Goal: Task Accomplishment & Management: Use online tool/utility

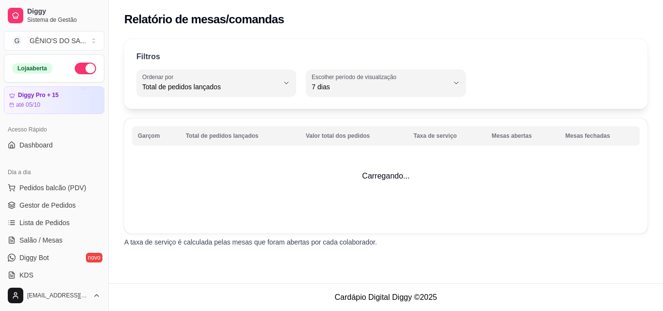
select select "TOTAL_OF_ORDERS"
select select "7"
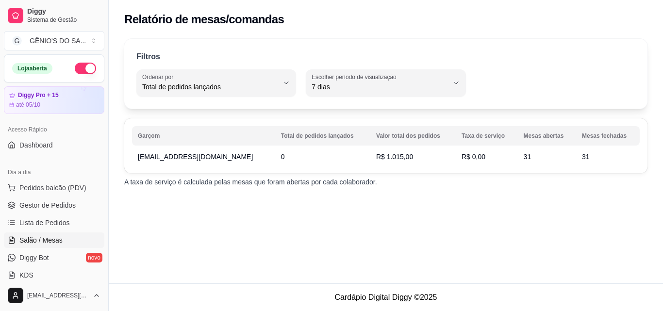
click at [41, 241] on span "Salão / Mesas" at bounding box center [40, 240] width 43 height 10
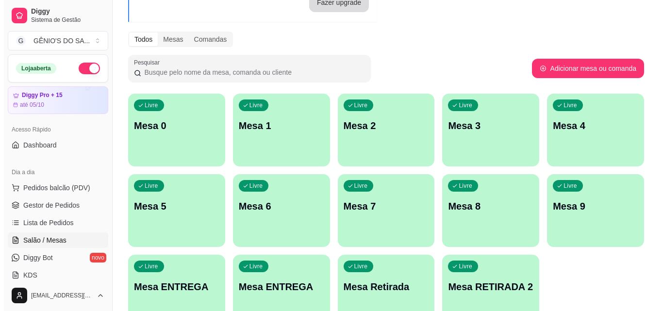
scroll to position [97, 0]
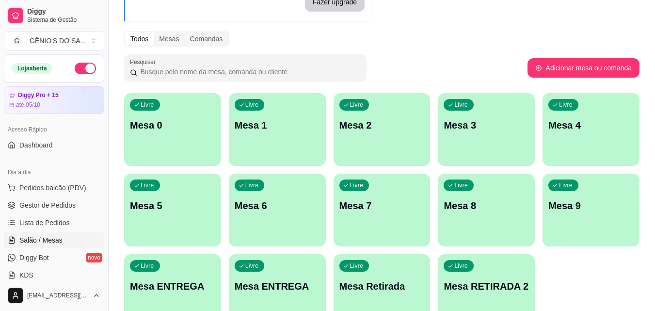
click at [182, 123] on p "Mesa 0" at bounding box center [172, 125] width 85 height 14
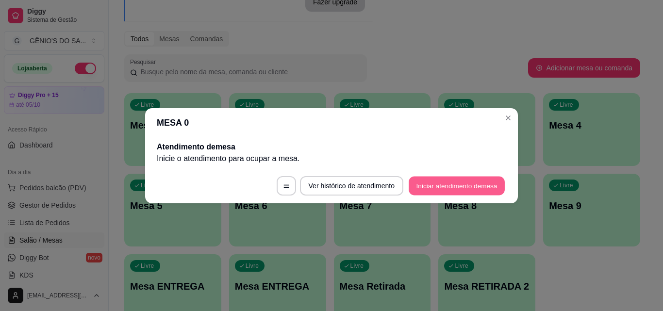
click at [445, 186] on button "Iniciar atendimento de mesa" at bounding box center [456, 185] width 96 height 19
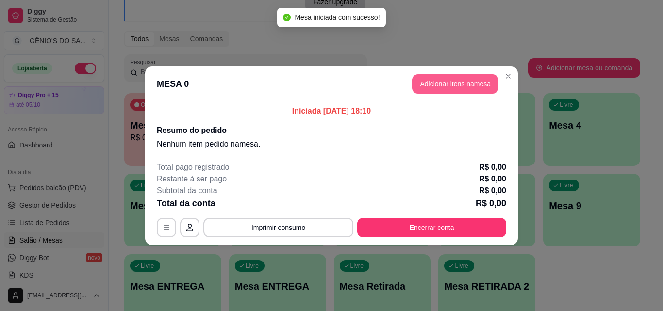
click at [440, 87] on button "Adicionar itens na mesa" at bounding box center [455, 83] width 86 height 19
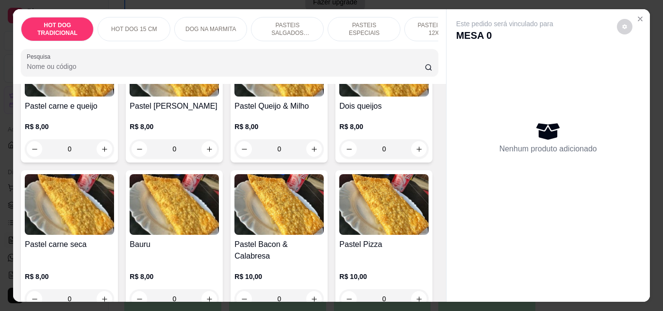
scroll to position [1213, 0]
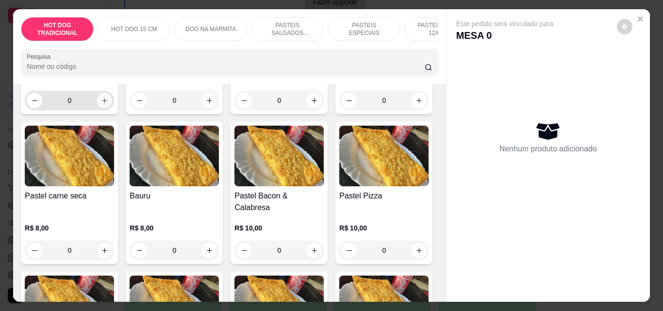
click at [108, 104] on icon "increase-product-quantity" at bounding box center [104, 100] width 7 height 7
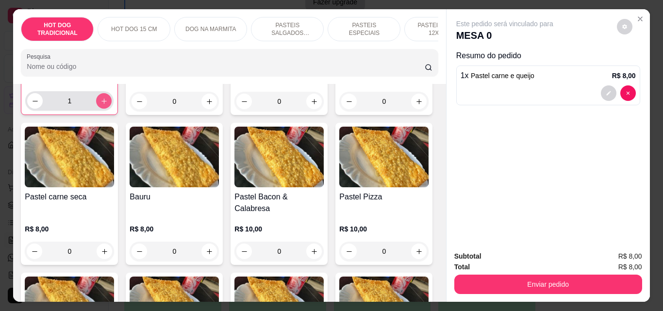
click at [108, 105] on icon "increase-product-quantity" at bounding box center [103, 100] width 7 height 7
type input "2"
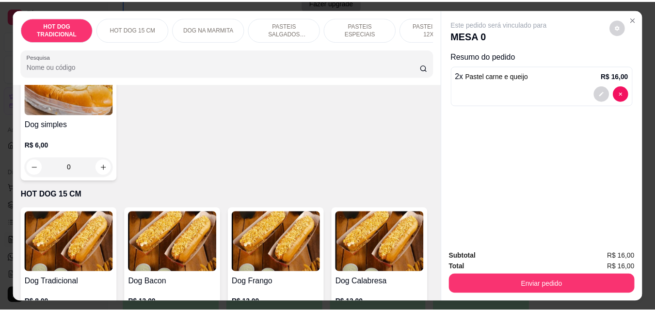
scroll to position [0, 0]
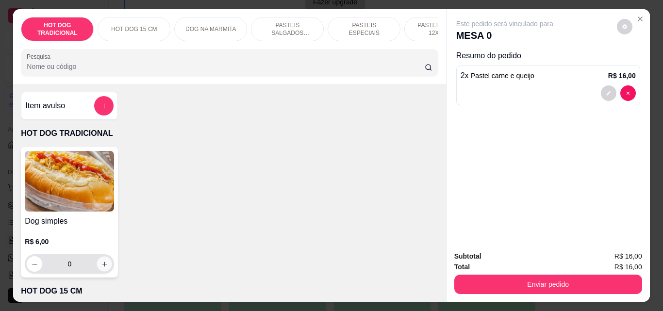
click at [105, 267] on button "increase-product-quantity" at bounding box center [104, 264] width 15 height 15
type input "1"
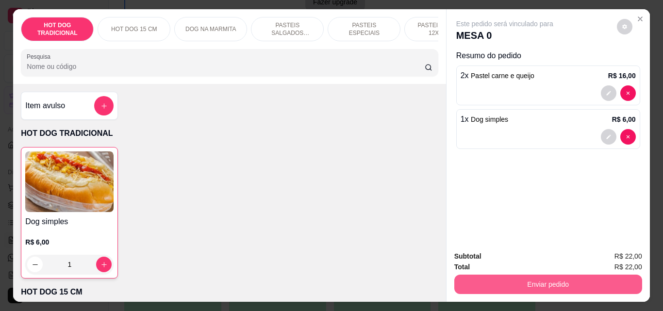
click at [582, 283] on button "Enviar pedido" at bounding box center [548, 284] width 188 height 19
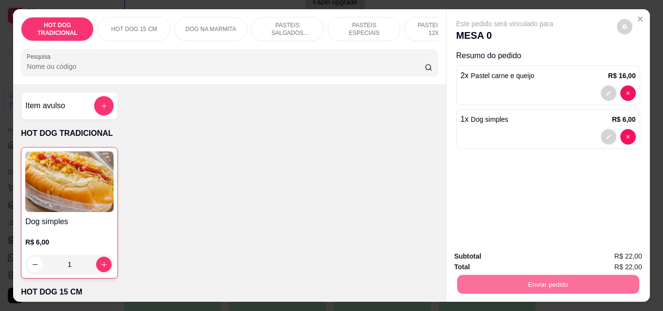
click at [627, 253] on button "Enviar pedido" at bounding box center [616, 256] width 55 height 18
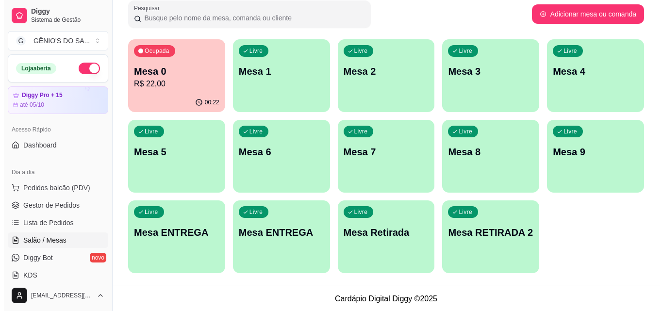
scroll to position [152, 0]
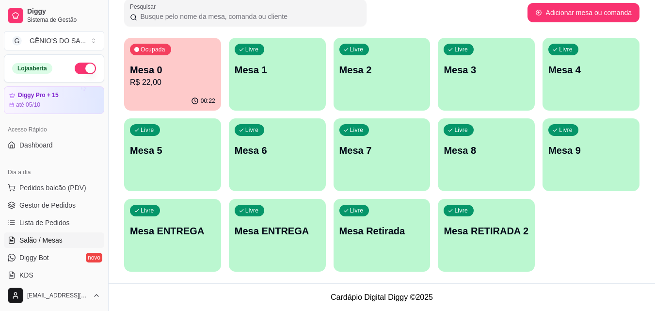
click at [598, 69] on p "Mesa 4" at bounding box center [591, 70] width 85 height 14
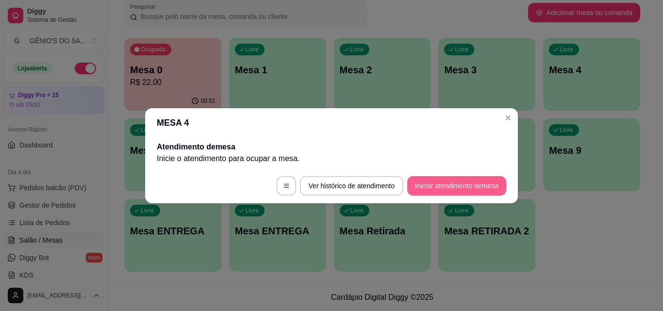
click at [430, 182] on button "Iniciar atendimento de mesa" at bounding box center [456, 185] width 99 height 19
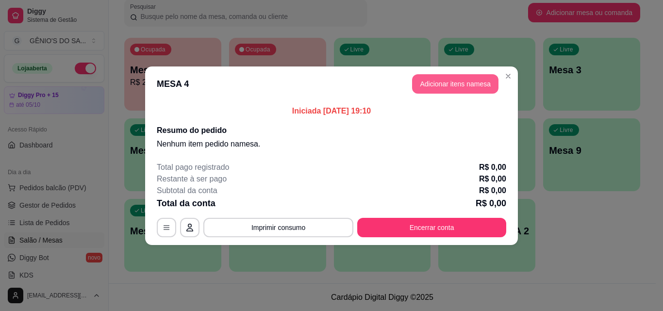
click at [458, 82] on button "Adicionar itens na mesa" at bounding box center [455, 83] width 86 height 19
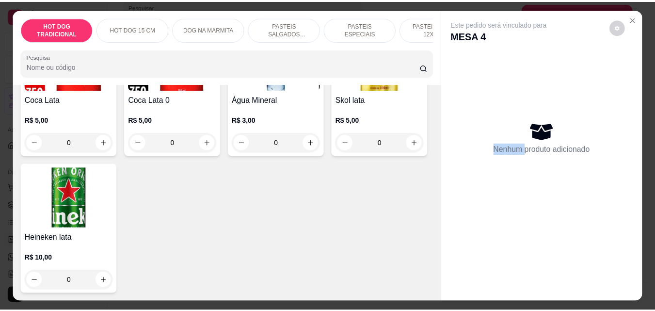
scroll to position [4026, 0]
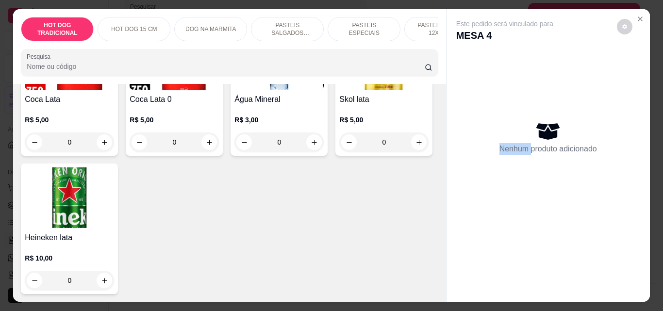
click at [411, 12] on button "increase-product-quantity" at bounding box center [418, 4] width 15 height 15
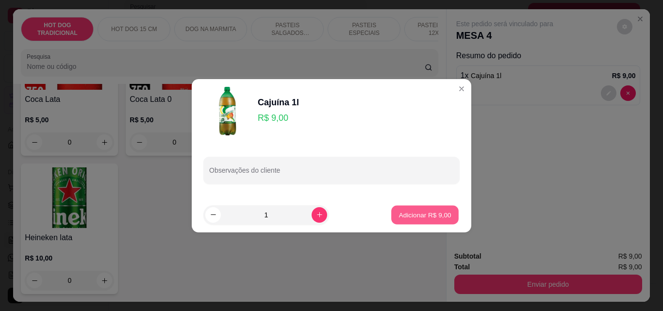
click at [399, 215] on p "Adicionar R$ 9,00" at bounding box center [424, 214] width 52 height 9
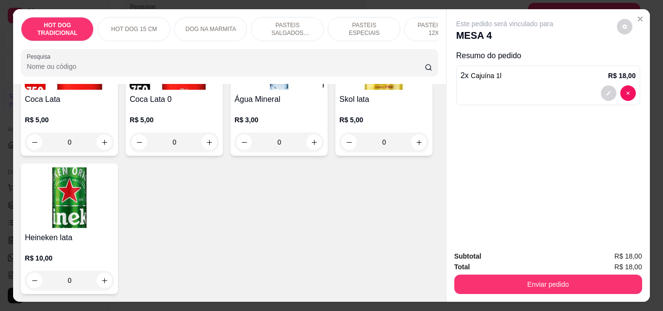
click at [342, 11] on button "decrease-product-quantity" at bounding box center [349, 3] width 15 height 15
type input "1"
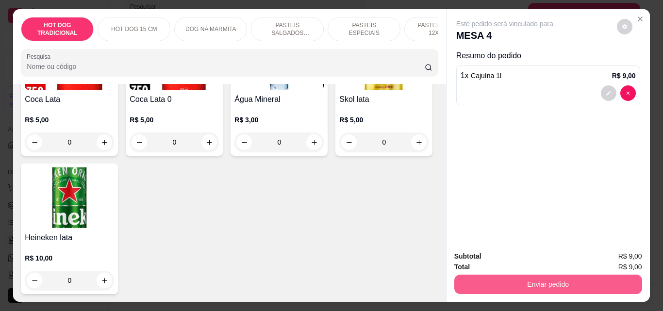
click at [559, 278] on button "Enviar pedido" at bounding box center [548, 284] width 188 height 19
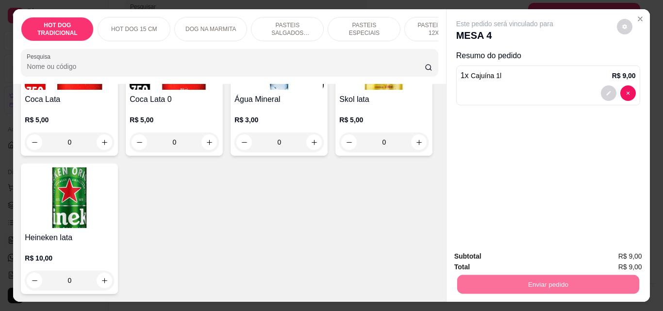
click at [615, 250] on button "Enviar pedido" at bounding box center [616, 256] width 53 height 18
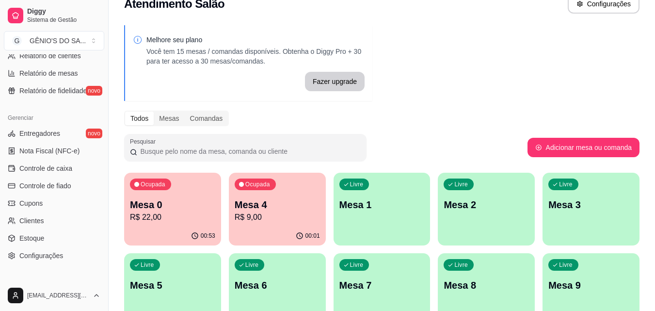
scroll to position [0, 0]
